Goal: Task Accomplishment & Management: Use online tool/utility

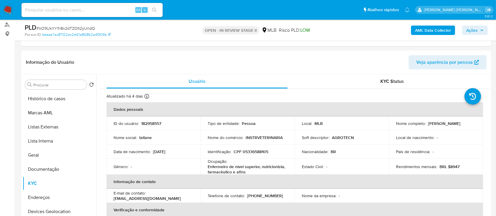
scroll to position [252, 0]
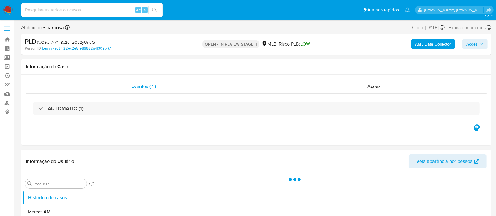
select select "10"
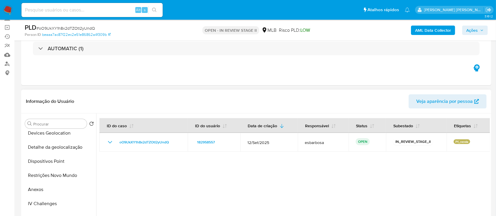
scroll to position [157, 0]
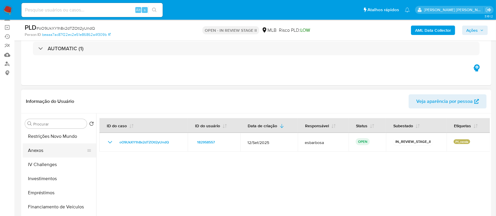
click at [44, 153] on button "Anexos" at bounding box center [57, 151] width 69 height 14
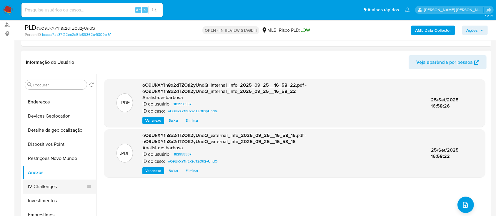
scroll to position [39, 0]
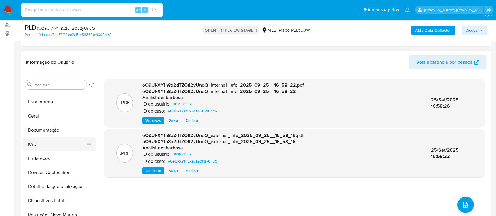
click at [48, 147] on button "KYC" at bounding box center [57, 144] width 69 height 14
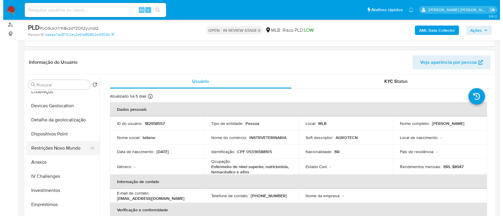
scroll to position [118, 0]
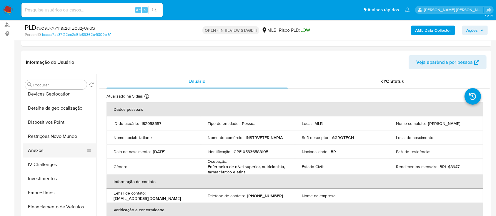
click at [55, 150] on button "Anexos" at bounding box center [57, 151] width 69 height 14
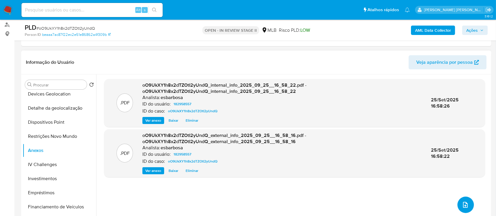
click at [465, 204] on icon "upload-file" at bounding box center [465, 205] width 7 height 7
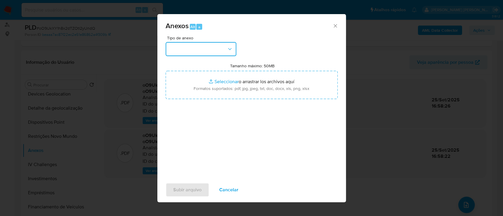
click at [209, 52] on button "button" at bounding box center [200, 49] width 71 height 14
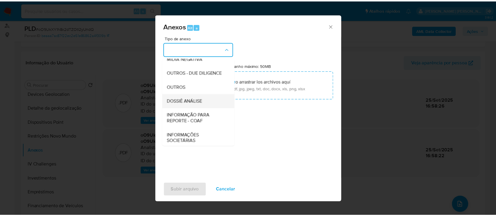
scroll to position [78, 0]
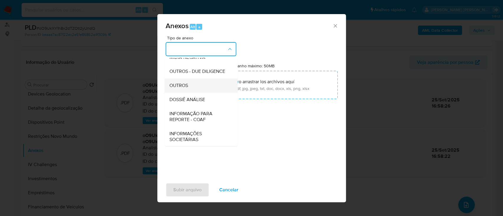
click at [186, 93] on div "OUTROS" at bounding box center [199, 86] width 60 height 14
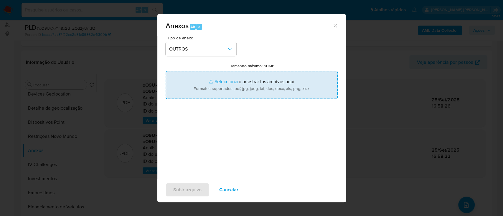
click at [223, 81] on input "Tamanho máximo: 50MB Seleccionar archivos" at bounding box center [251, 85] width 172 height 28
type input "C:\fakepath\Mulan 182958557_2025_09_25_13_17_41.xlsx"
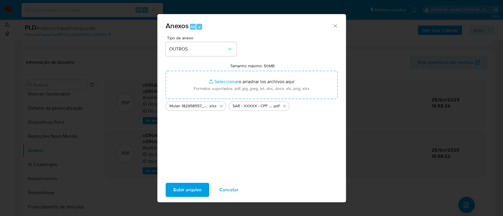
click at [181, 187] on span "Subir arquivo" at bounding box center [187, 190] width 28 height 13
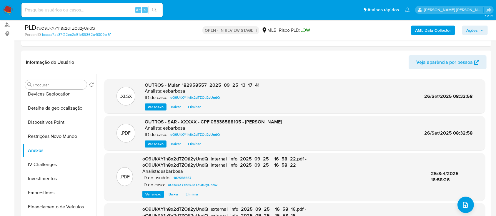
click at [467, 28] on span "Ações" at bounding box center [472, 30] width 11 height 9
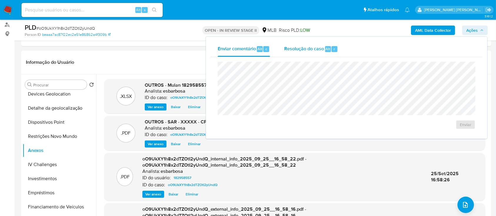
click at [292, 52] on span "Resolução do caso" at bounding box center [304, 48] width 40 height 7
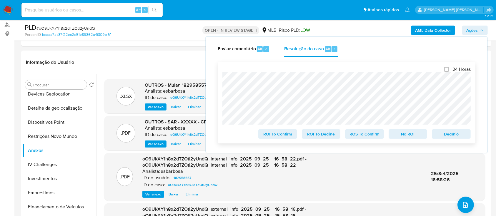
click at [360, 137] on span "ROS To Confirm" at bounding box center [364, 134] width 31 height 8
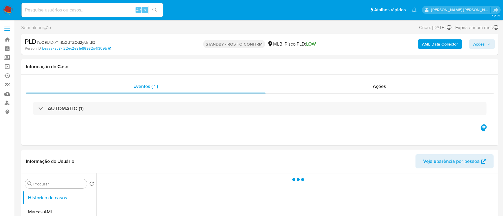
select select "10"
